Goal: Task Accomplishment & Management: Use online tool/utility

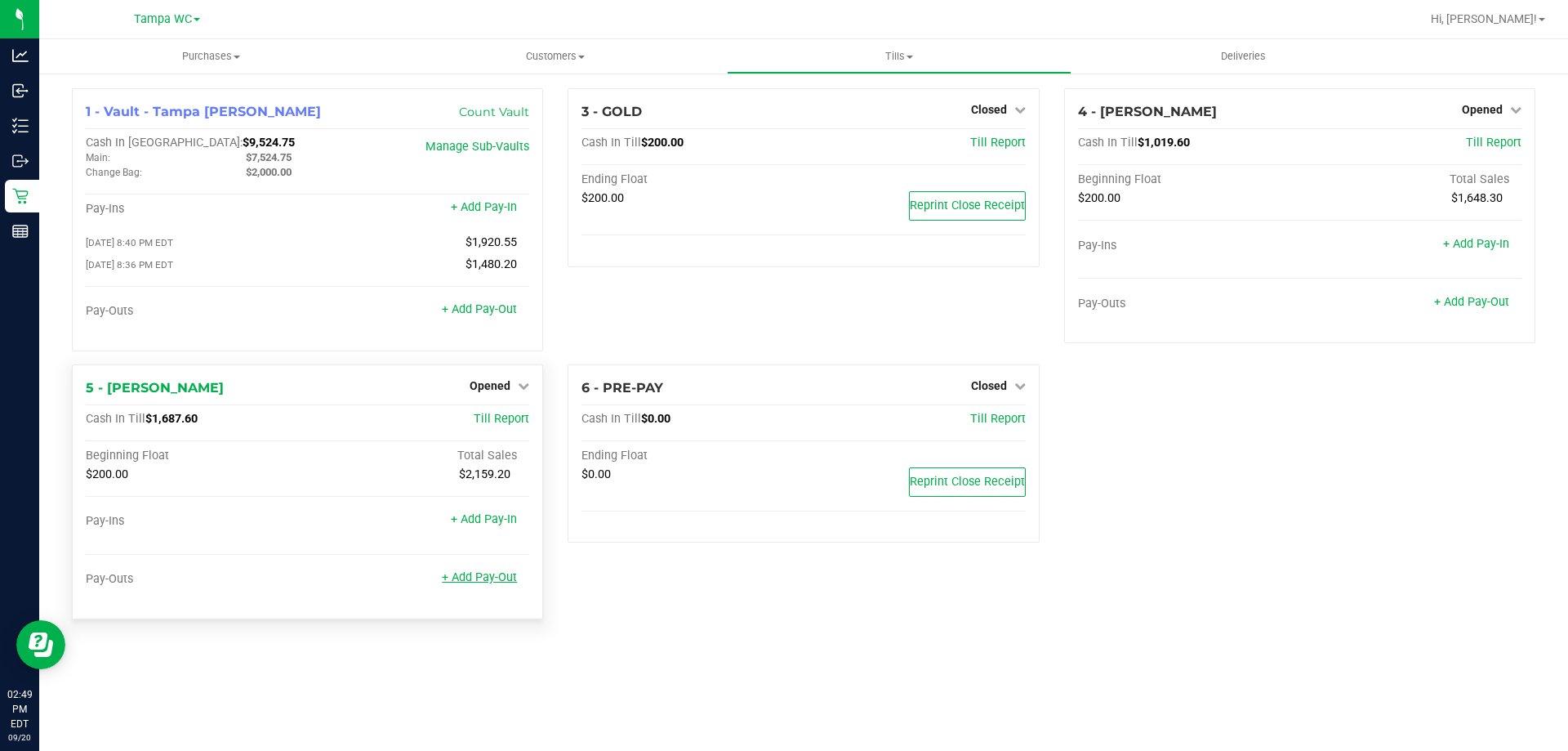
click at [482, 577] on link "+ Add Pay-Out" at bounding box center [479, 577] width 75 height 14
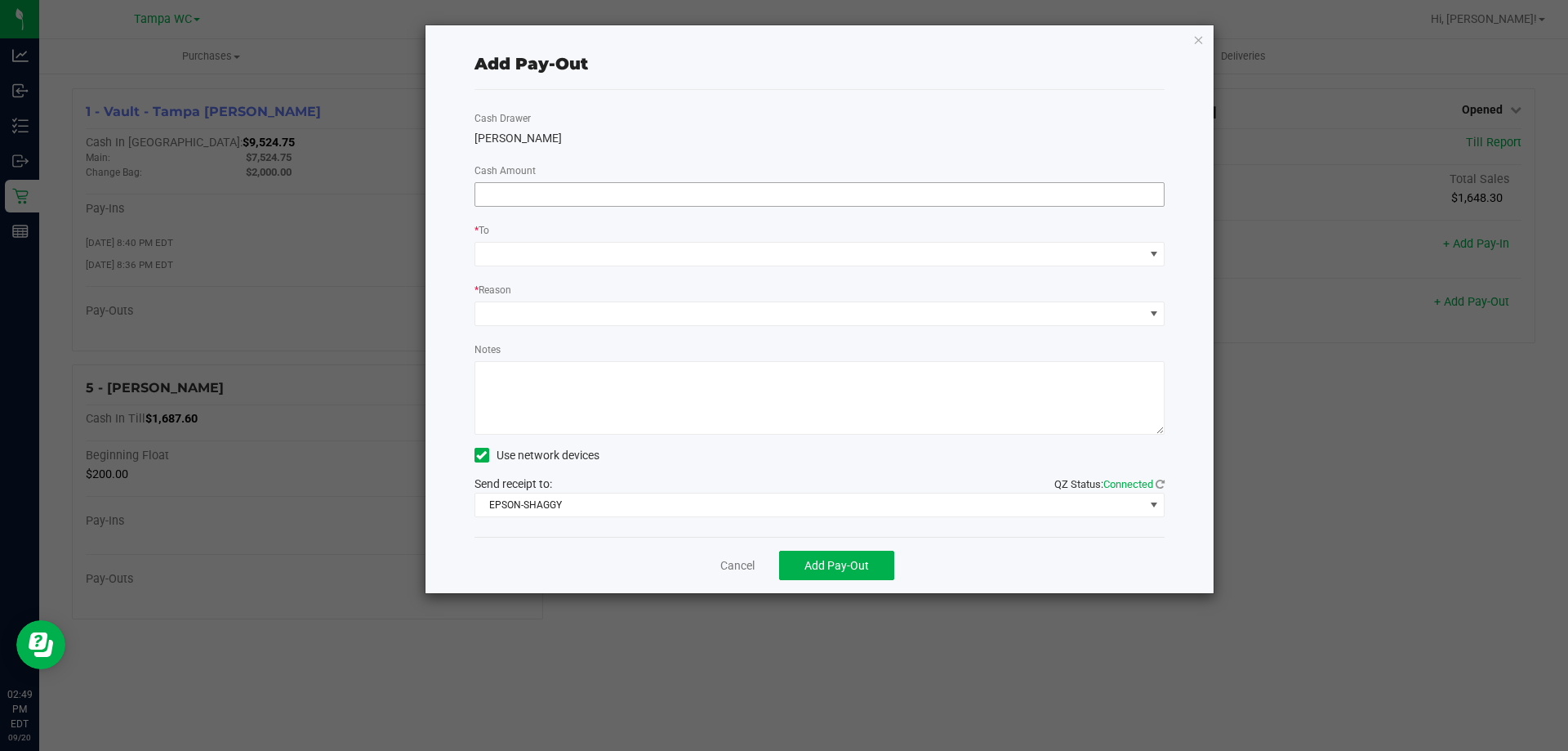
click at [786, 197] on input at bounding box center [820, 193] width 689 height 22
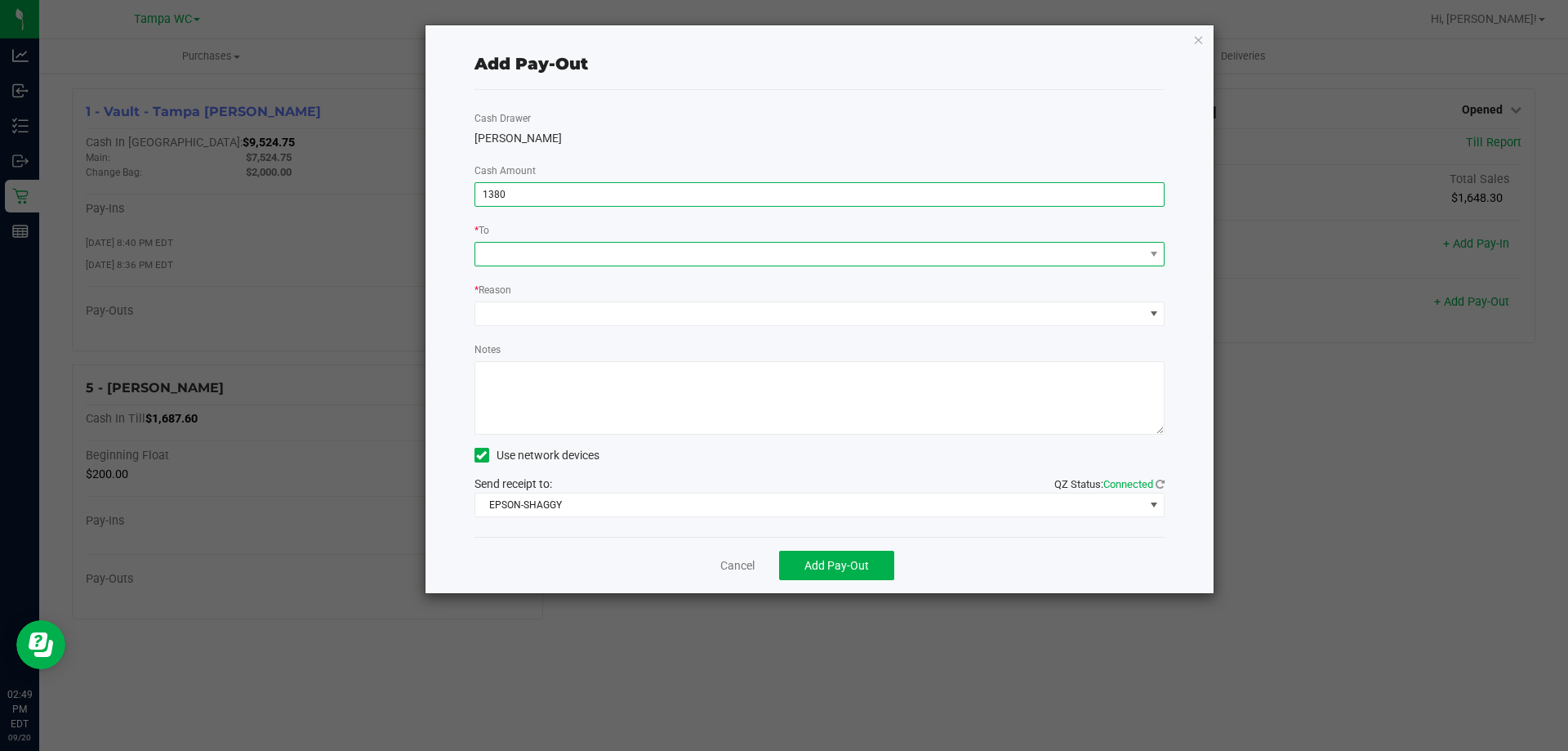
type input "$1,380.00"
click at [606, 247] on span at bounding box center [809, 253] width 669 height 22
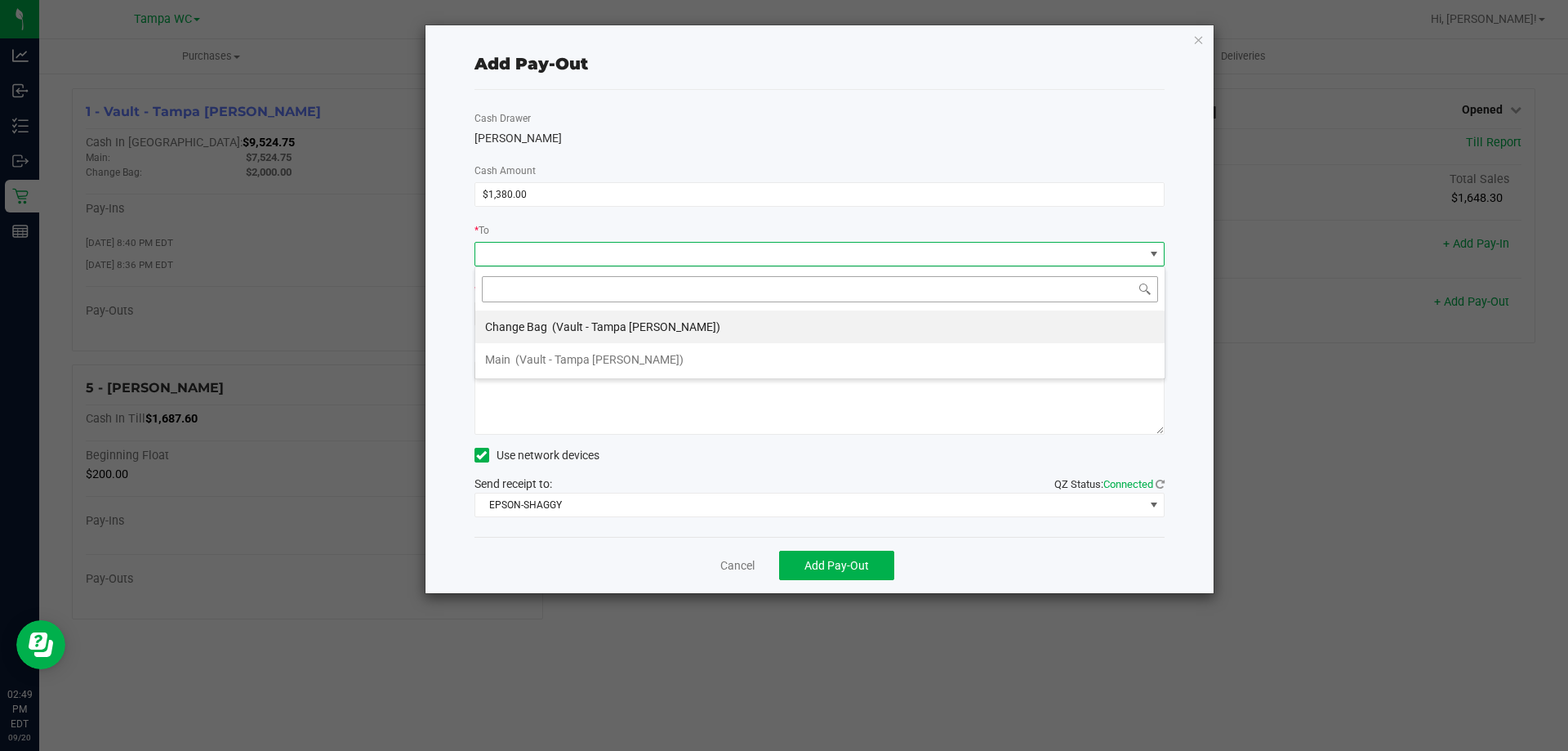
scroll to position [24, 690]
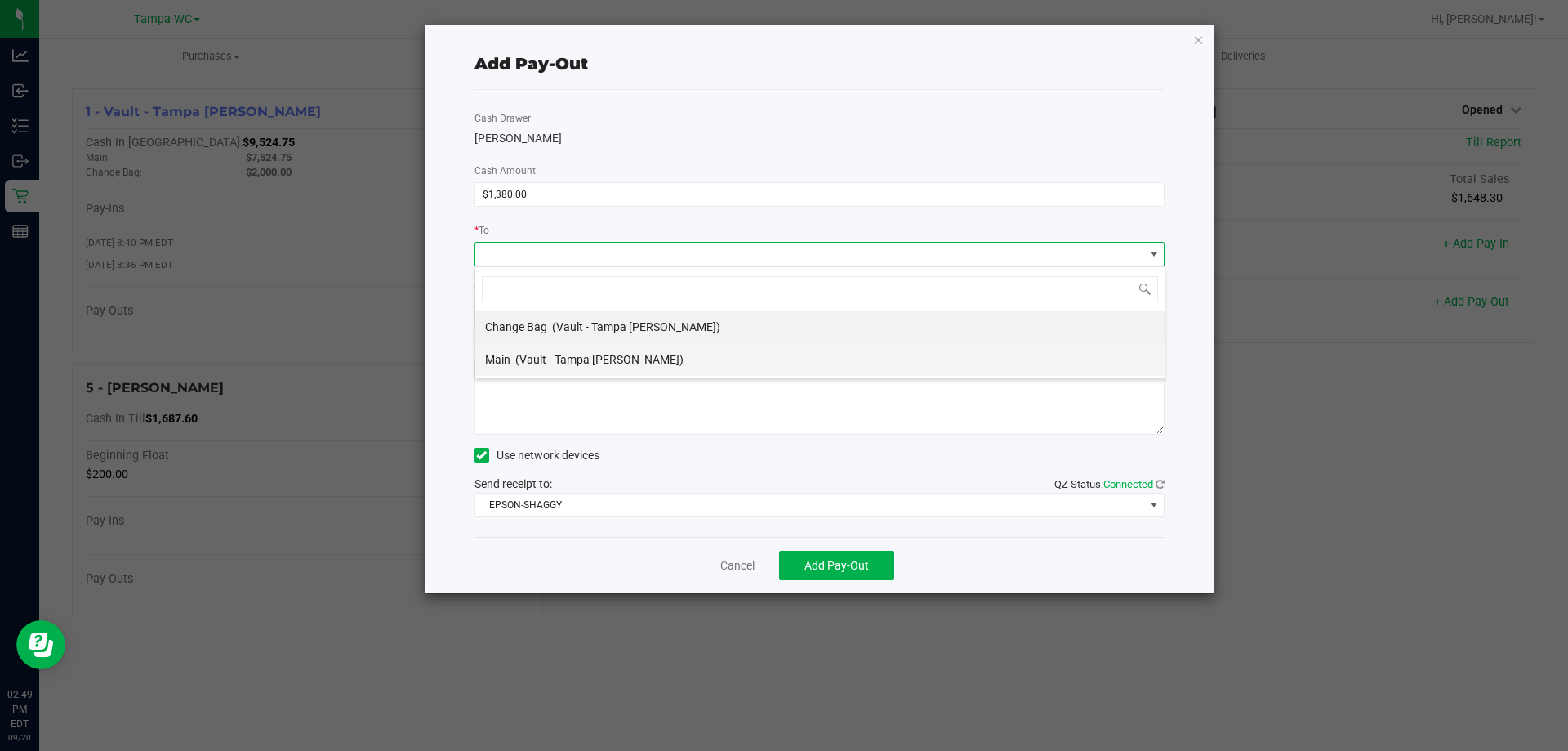
click at [582, 353] on span "(Vault - Tampa Fowler)" at bounding box center [599, 358] width 168 height 13
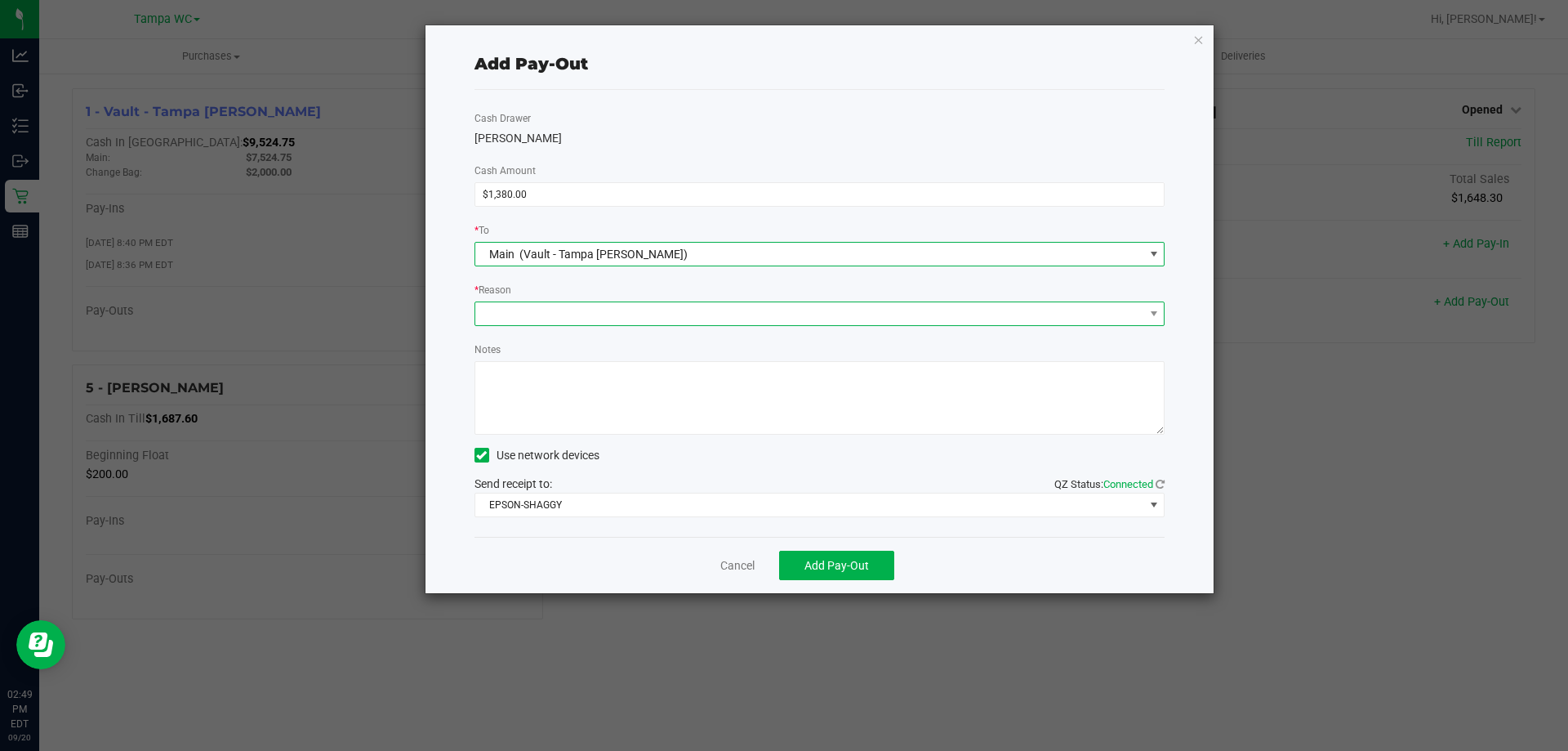
click at [597, 322] on span at bounding box center [809, 313] width 669 height 22
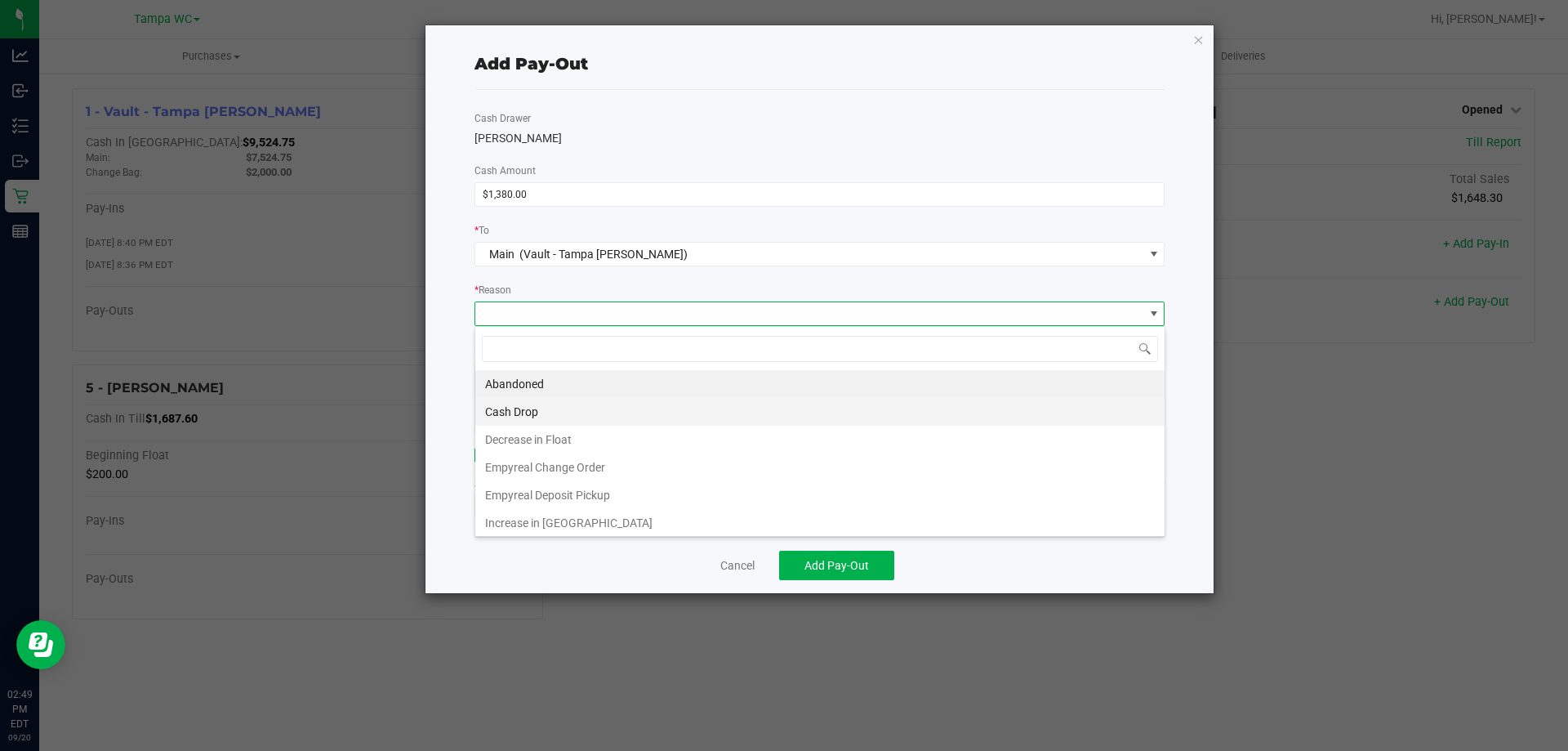
click at [590, 410] on li "Cash Drop" at bounding box center [820, 411] width 689 height 27
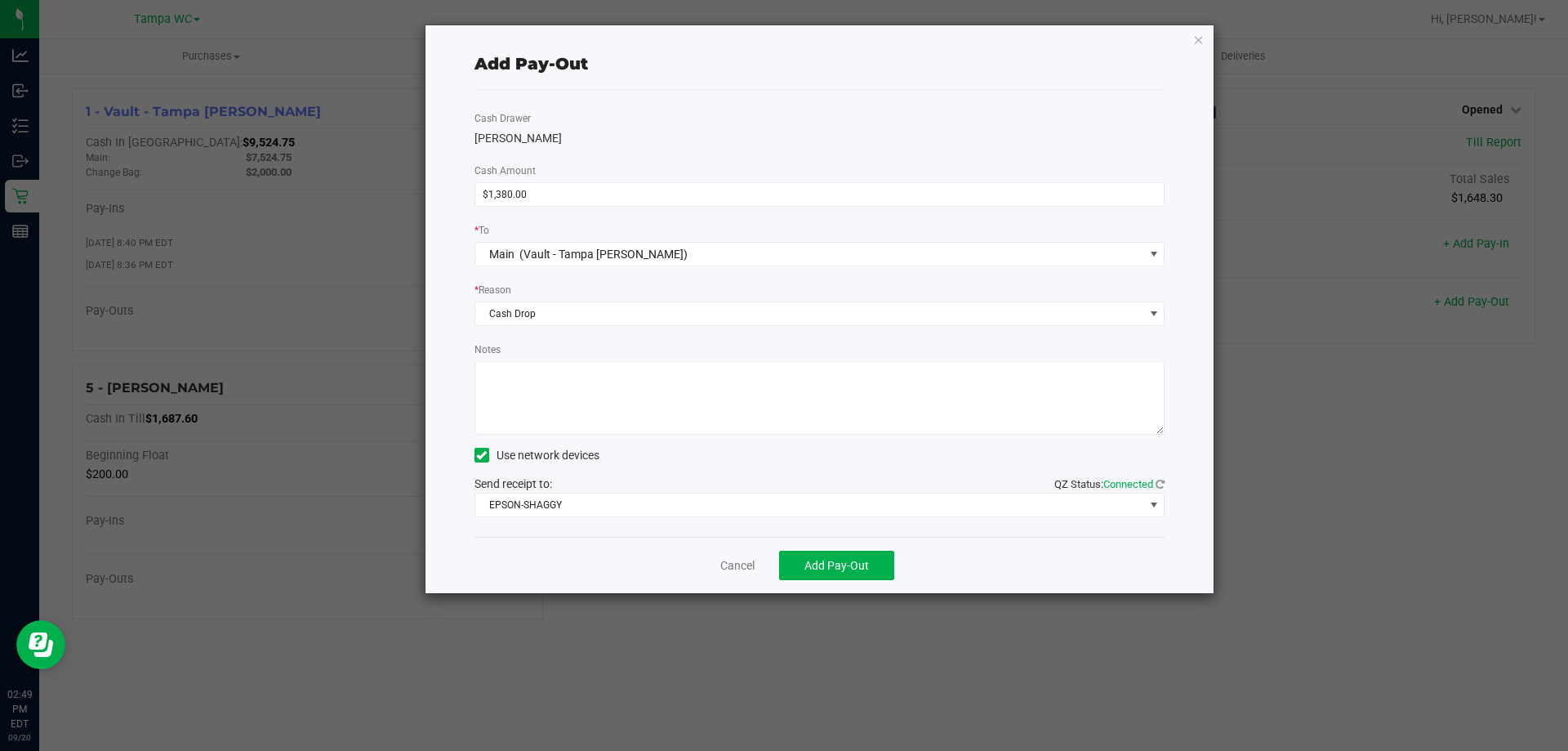
click at [604, 399] on textarea "Notes" at bounding box center [820, 397] width 691 height 73
type textarea "ZG"
click at [828, 457] on div "Use network devices" at bounding box center [820, 454] width 691 height 24
click at [847, 560] on span "Add Pay-Out" at bounding box center [837, 564] width 64 height 13
click at [732, 565] on link "Dismiss" at bounding box center [731, 565] width 39 height 18
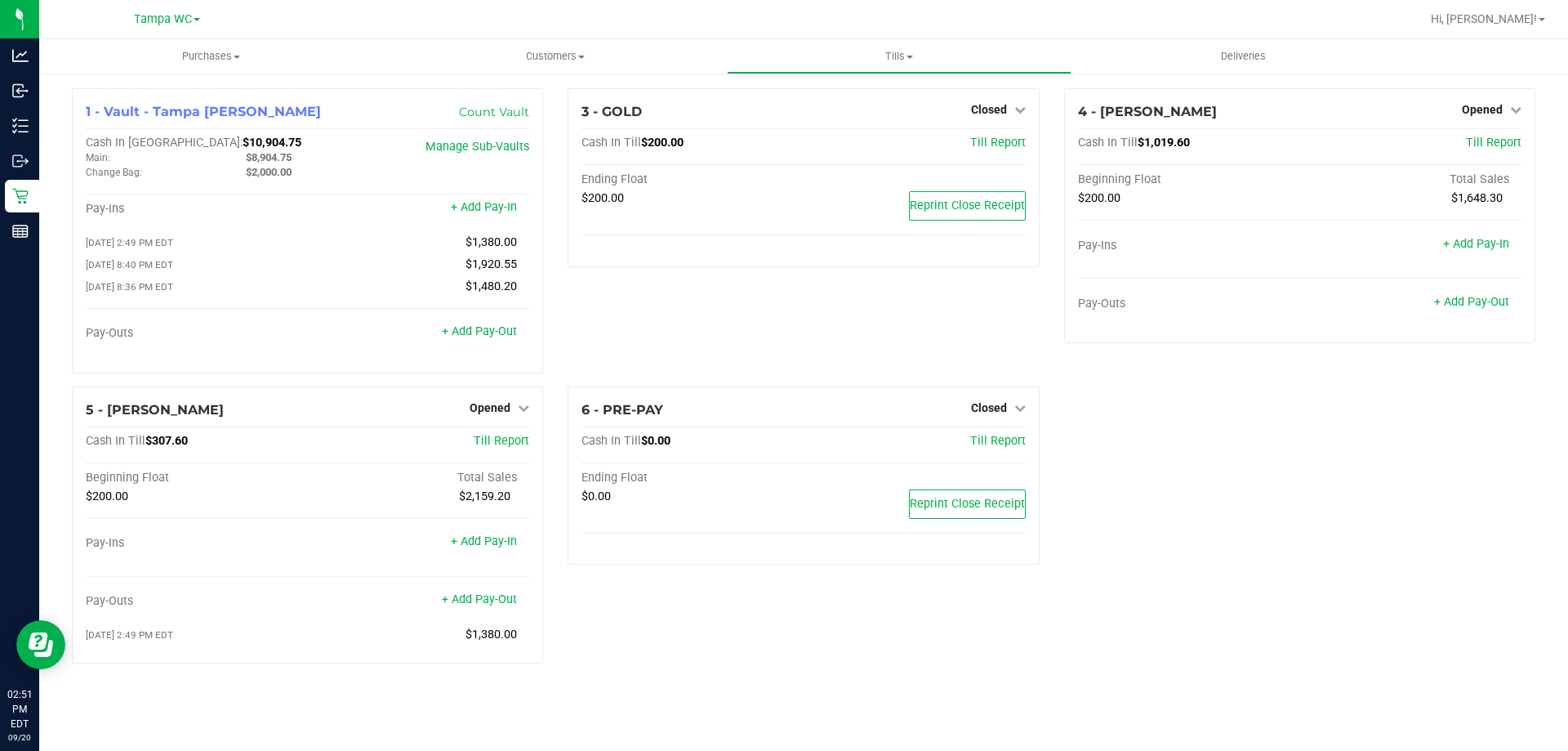
click at [1300, 454] on div "1 - Vault - Tampa Fowler Count Vault Cash In Vault: $10,904.75 Main: $8,904.75 …" at bounding box center [804, 382] width 1488 height 588
click at [1465, 297] on link "+ Add Pay-Out" at bounding box center [1471, 302] width 75 height 14
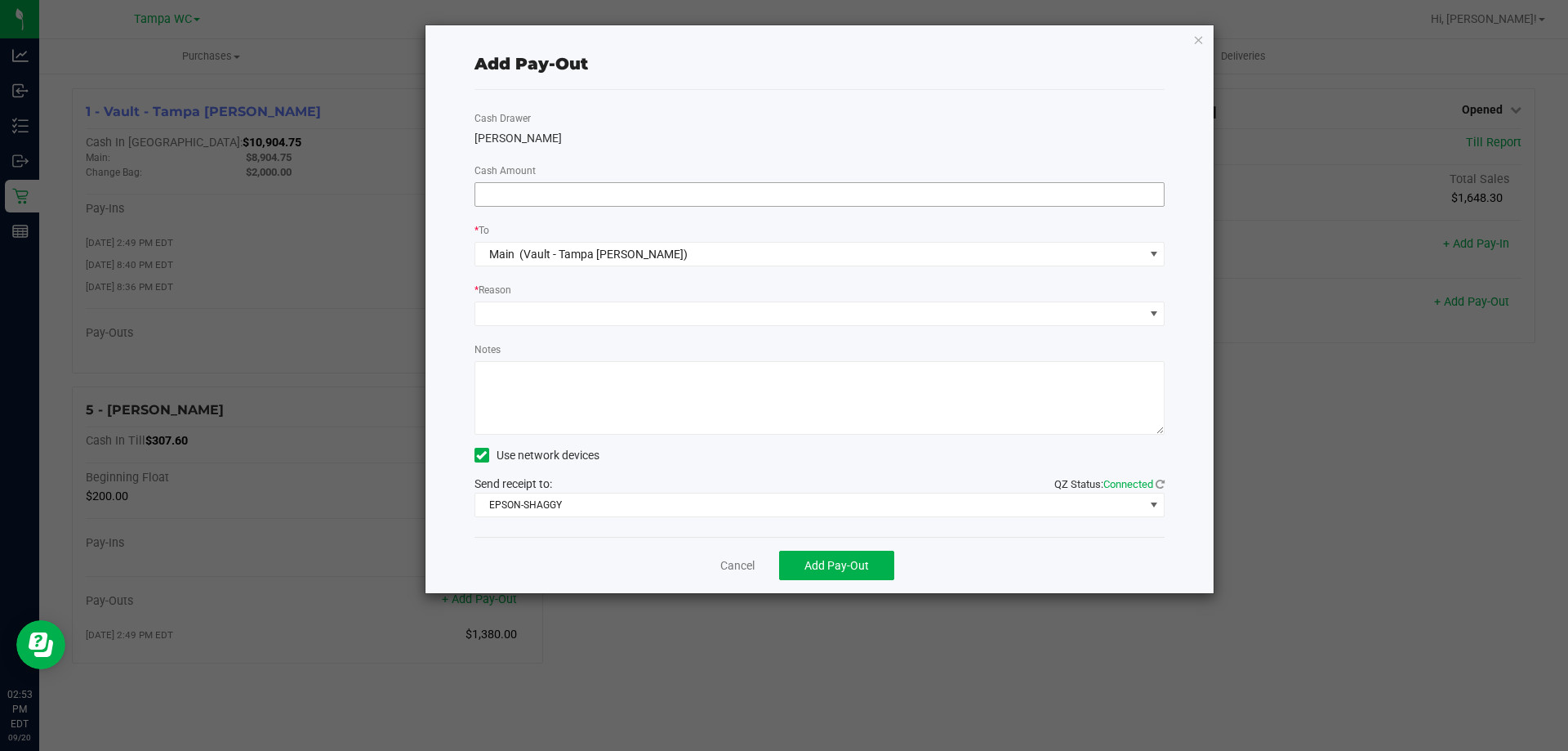
click at [701, 192] on input at bounding box center [820, 193] width 689 height 22
type input "$750.00"
click at [612, 321] on span at bounding box center [809, 313] width 669 height 22
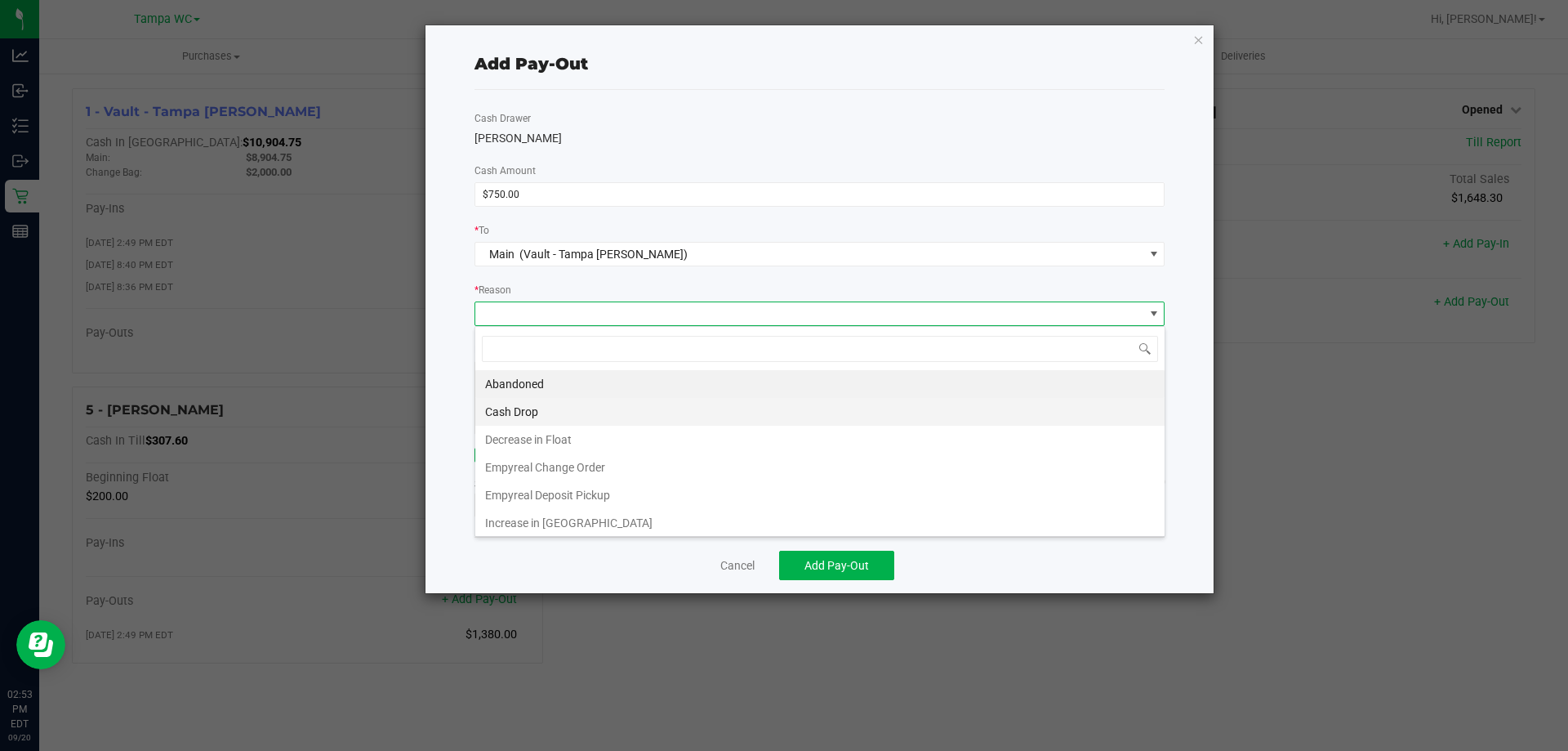
click at [554, 413] on li "Cash Drop" at bounding box center [820, 411] width 689 height 27
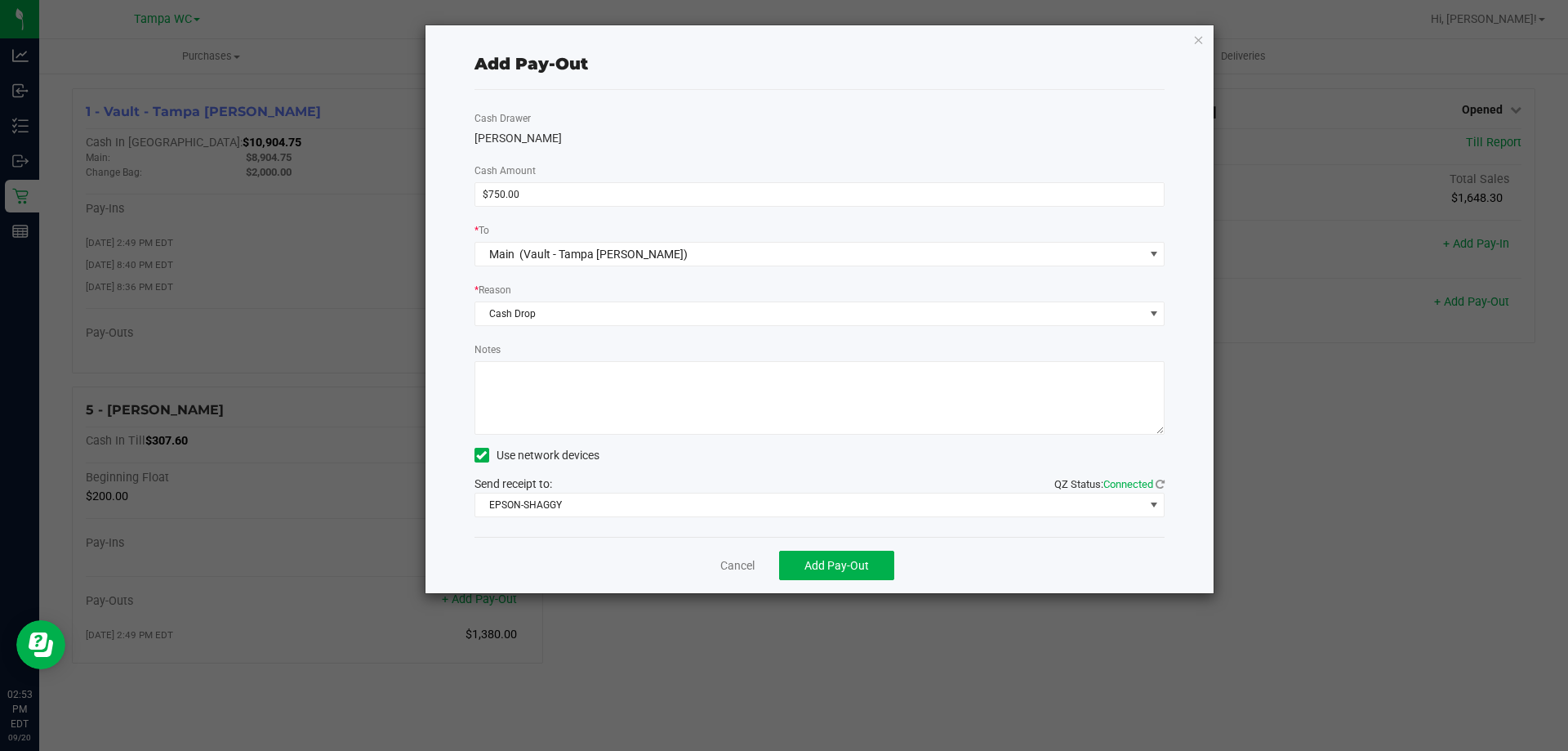
click at [553, 399] on textarea "Notes" at bounding box center [820, 397] width 691 height 73
type textarea "ZG"
drag, startPoint x: 701, startPoint y: 464, endPoint x: 736, endPoint y: 470, distance: 35.5
click at [705, 464] on div "Use network devices" at bounding box center [820, 454] width 691 height 24
click at [838, 568] on span "Add Pay-Out" at bounding box center [837, 564] width 64 height 13
